Goal: Information Seeking & Learning: Check status

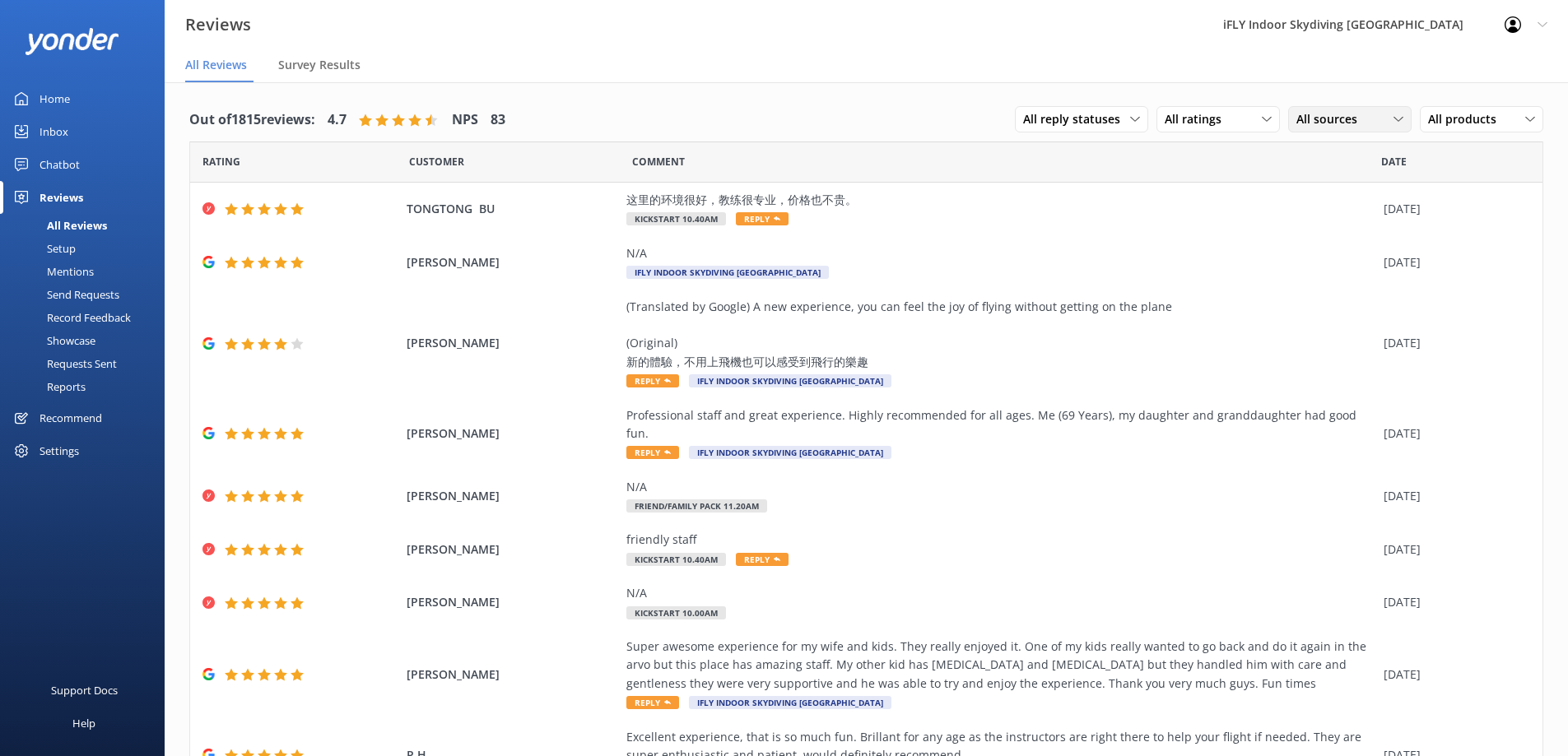
click at [1393, 114] on icon at bounding box center [1399, 119] width 10 height 10
click at [1376, 284] on div "Google reviews" at bounding box center [1360, 285] width 97 height 16
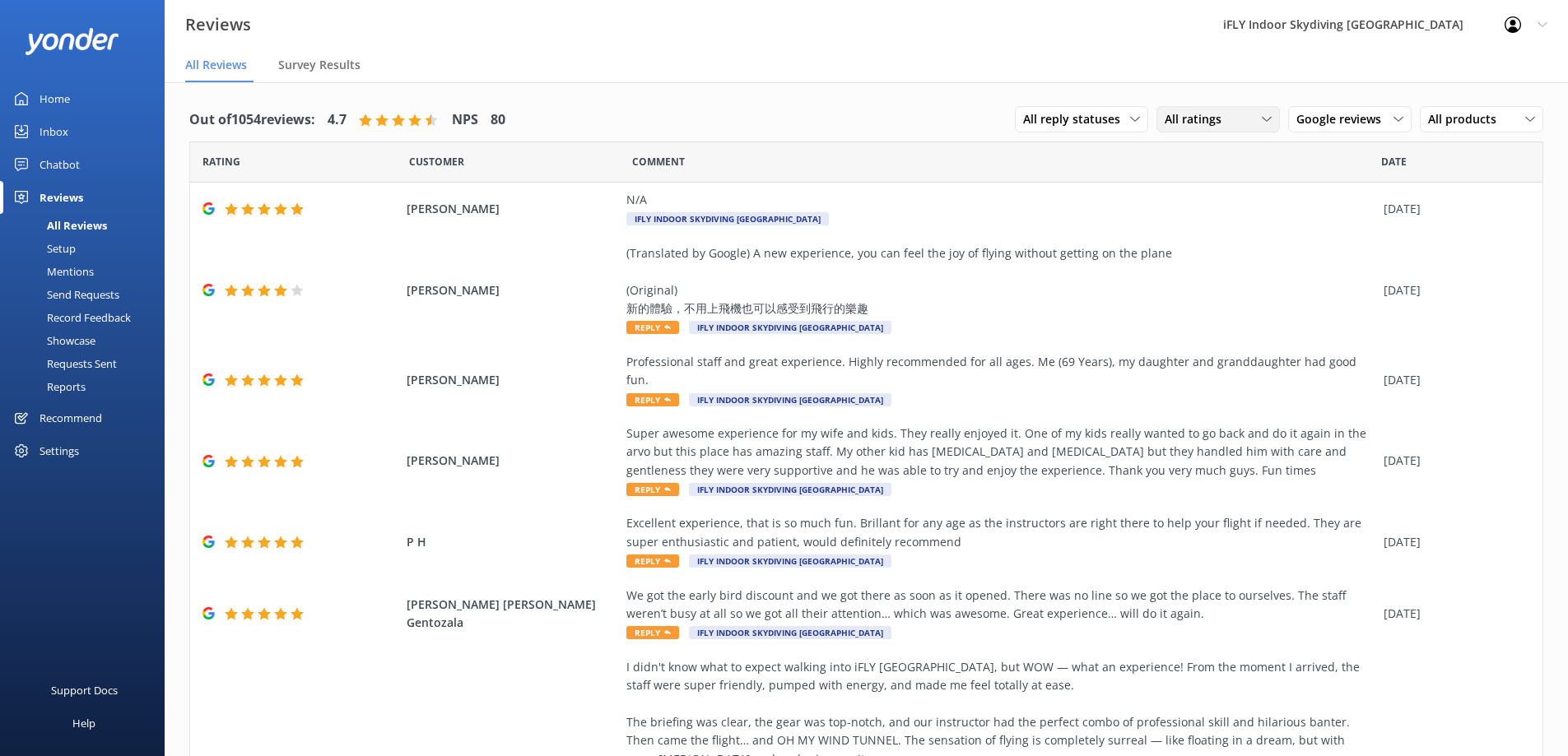
click at [1228, 124] on div "All ratings" at bounding box center [1218, 119] width 115 height 18
click at [1257, 255] on link "Detractors" at bounding box center [1230, 253] width 147 height 33
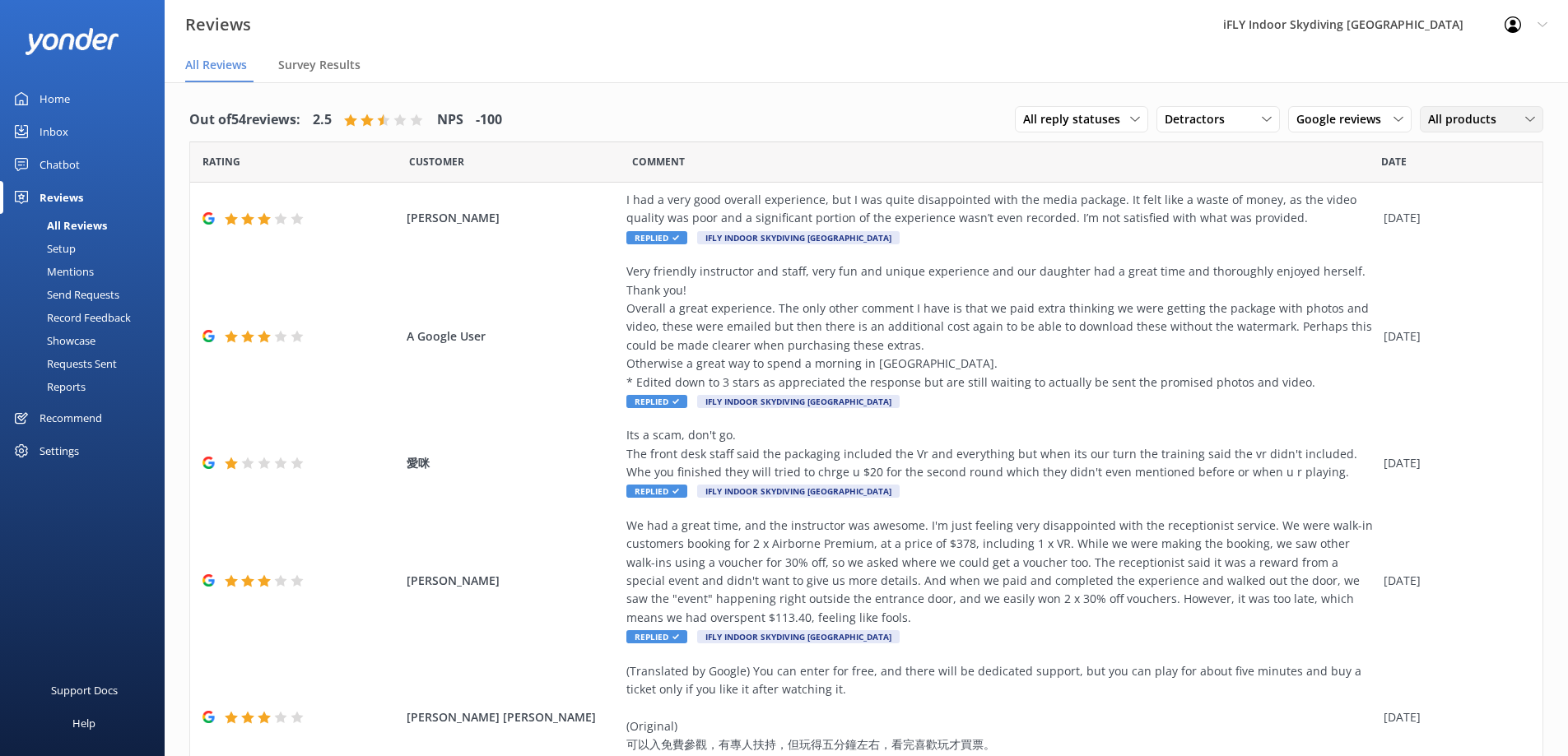
click at [1491, 110] on span "All products" at bounding box center [1467, 119] width 78 height 18
click at [1494, 151] on link "All products" at bounding box center [1493, 152] width 147 height 33
click at [1112, 117] on span "All reply statuses" at bounding box center [1077, 119] width 107 height 18
click at [1248, 110] on div "Detractors" at bounding box center [1218, 119] width 115 height 18
click at [1241, 184] on div "Promoters" at bounding box center [1216, 186] width 74 height 16
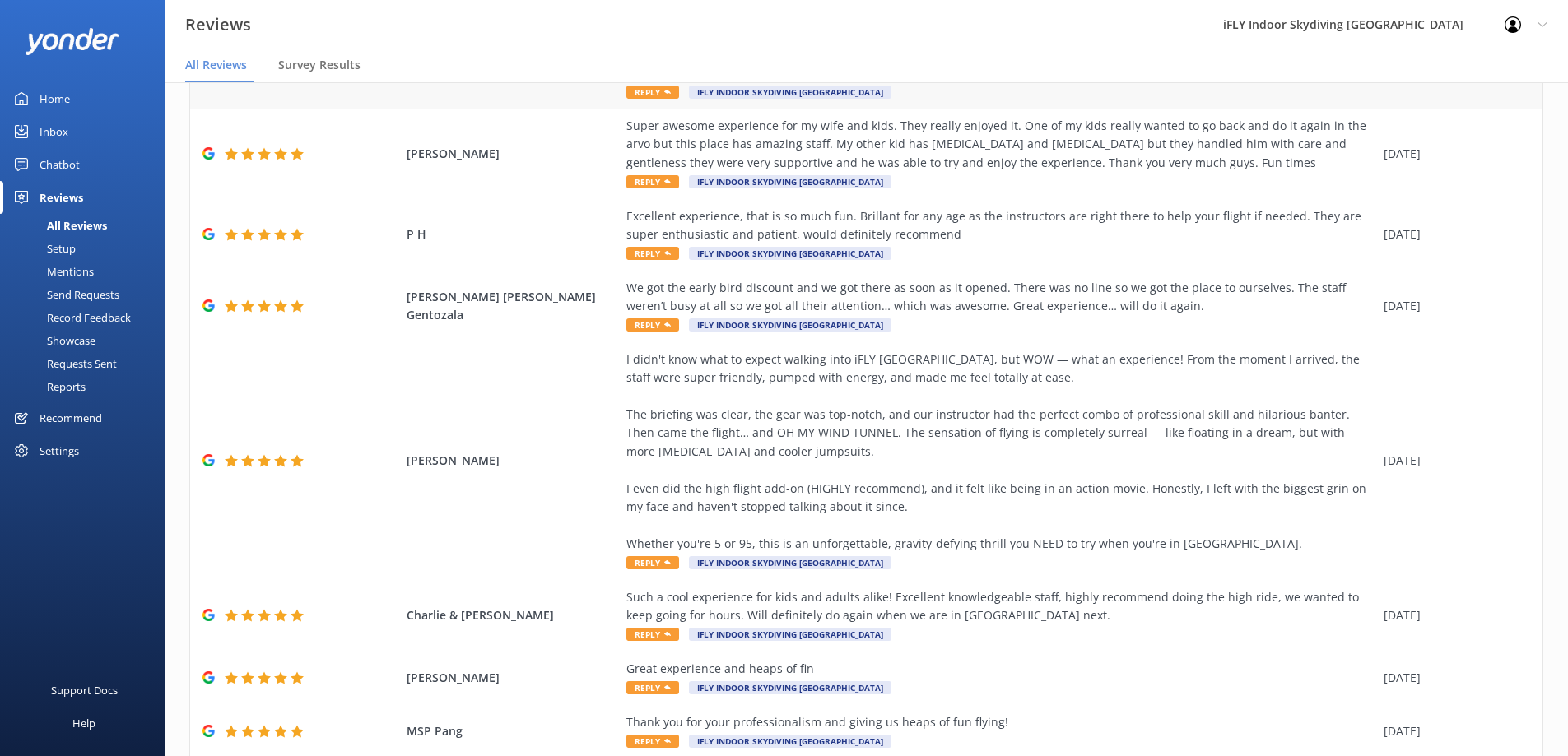
scroll to position [308, 0]
